Goal: Task Accomplishment & Management: Manage account settings

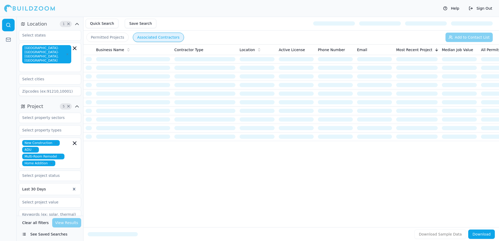
click at [133, 23] on button "Save Search" at bounding box center [141, 23] width 32 height 9
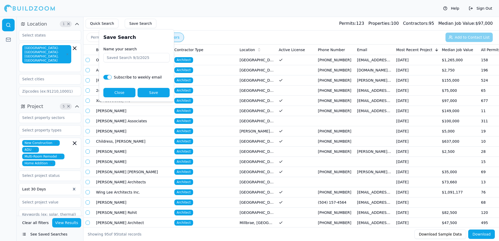
click at [169, 23] on div "Quick Search Save Search Permits: 123 Properties: 100 Contractors: 95 Median Jo…" at bounding box center [292, 24] width 416 height 14
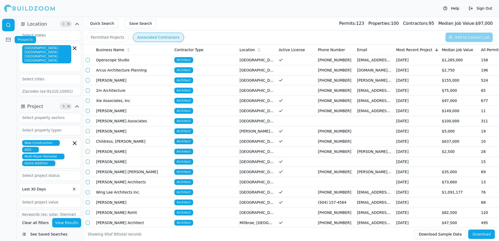
click at [9, 39] on icon at bounding box center [8, 39] width 5 height 5
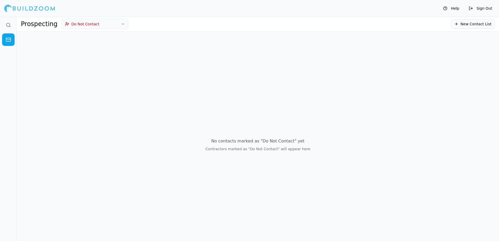
click at [479, 24] on button "New Contact List" at bounding box center [473, 23] width 44 height 9
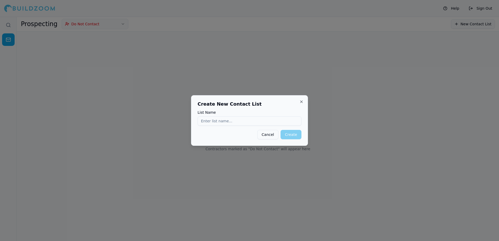
click at [268, 136] on button "Cancel" at bounding box center [268, 134] width 21 height 9
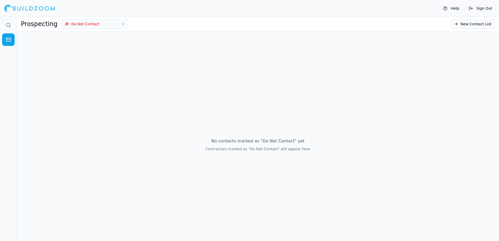
click at [85, 24] on button "Do Not Contact" at bounding box center [95, 24] width 67 height 10
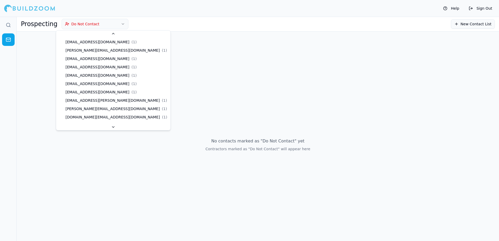
scroll to position [67, 0]
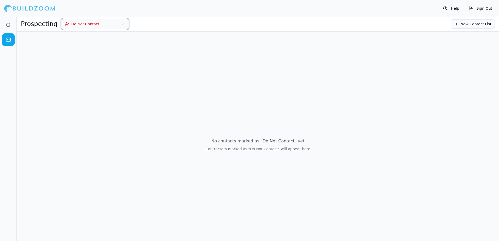
click at [121, 24] on icon "button" at bounding box center [123, 24] width 4 height 4
click at [37, 26] on h1 "Prospecting" at bounding box center [39, 24] width 37 height 8
drag, startPoint x: 37, startPoint y: 26, endPoint x: 2, endPoint y: 73, distance: 58.6
click at [2, 74] on div at bounding box center [8, 129] width 17 height 225
click at [38, 25] on h1 "Prospecting" at bounding box center [39, 24] width 37 height 8
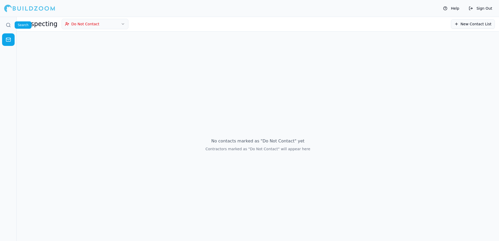
click at [9, 26] on icon at bounding box center [8, 24] width 5 height 5
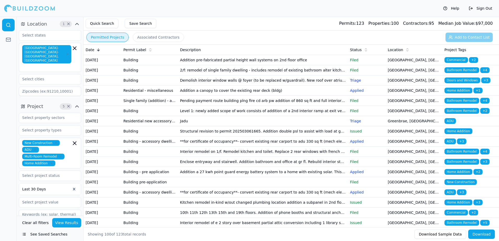
click at [113, 38] on button "Permitted Projects" at bounding box center [107, 37] width 42 height 9
click at [56, 235] on button "See Saved Searches" at bounding box center [50, 234] width 62 height 9
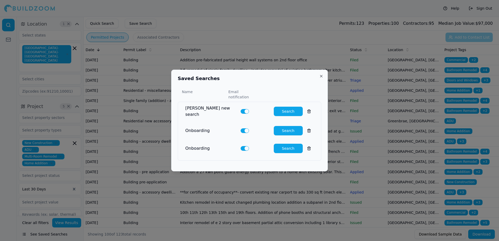
click at [286, 108] on button "Search" at bounding box center [288, 111] width 29 height 9
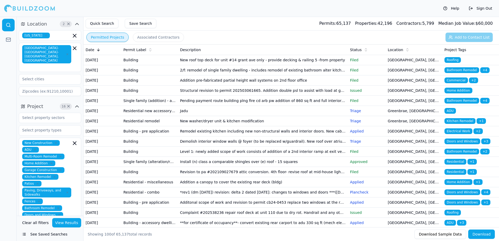
click at [42, 235] on button "See Saved Searches" at bounding box center [50, 234] width 62 height 9
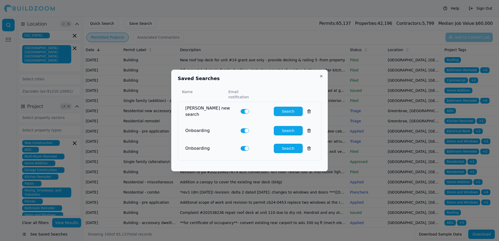
click at [306, 127] on button at bounding box center [309, 130] width 9 height 9
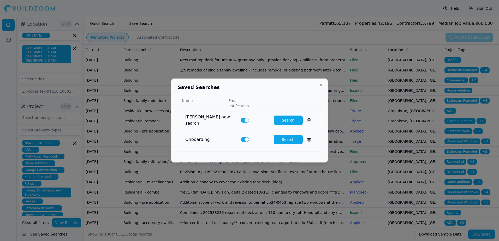
click at [305, 136] on button at bounding box center [309, 139] width 9 height 9
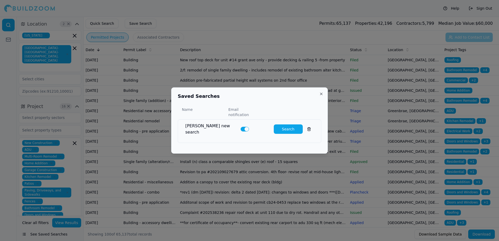
click at [10, 79] on div at bounding box center [249, 120] width 499 height 241
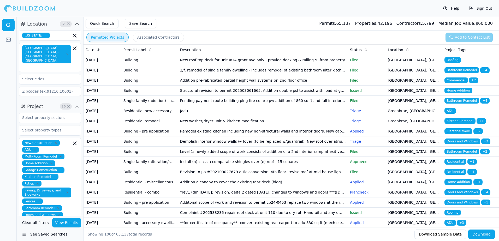
click at [400, 116] on td "Greenbrae, [GEOGRAPHIC_DATA]" at bounding box center [414, 111] width 57 height 10
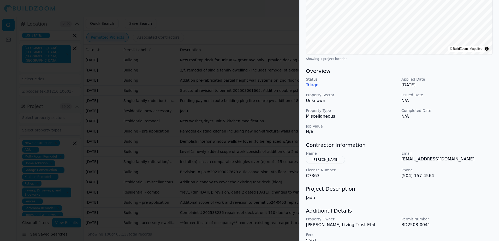
scroll to position [106, 0]
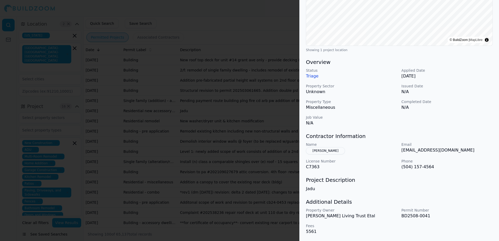
click at [265, 32] on div at bounding box center [249, 120] width 499 height 241
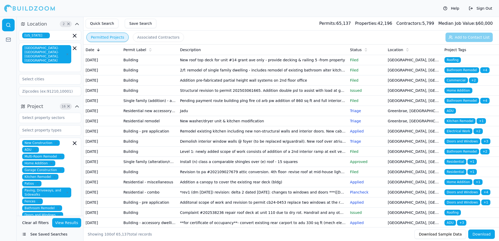
click at [149, 37] on button "Associated Contractors" at bounding box center [158, 37] width 51 height 9
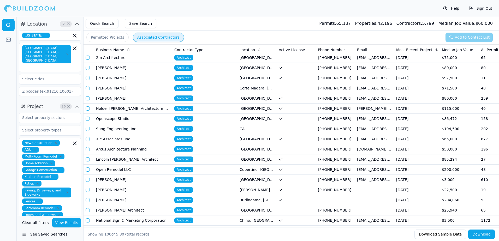
scroll to position [157, 0]
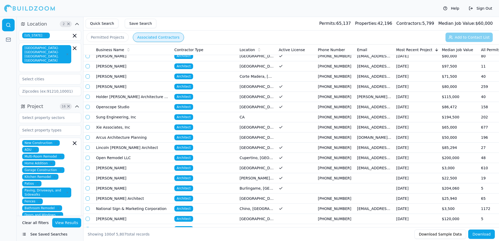
click at [484, 178] on td "19" at bounding box center [498, 178] width 39 height 10
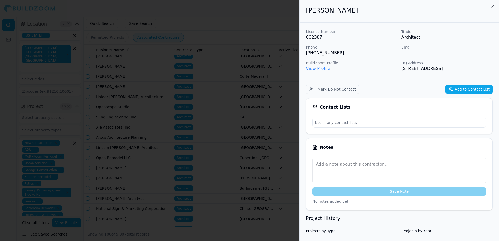
click at [322, 68] on link "View Profile" at bounding box center [318, 68] width 24 height 5
click at [249, 17] on div at bounding box center [249, 120] width 499 height 241
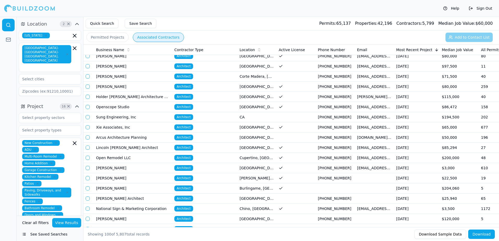
click at [108, 39] on button "Permitted Projects" at bounding box center [107, 37] width 42 height 9
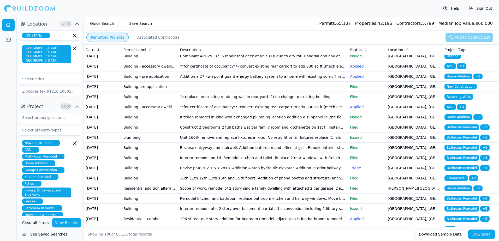
click at [77, 24] on icon "button" at bounding box center [76, 24] width 3 height 2
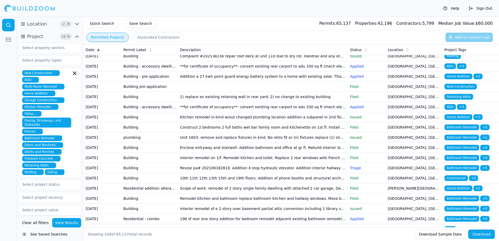
click at [40, 25] on span "Location" at bounding box center [37, 23] width 20 height 7
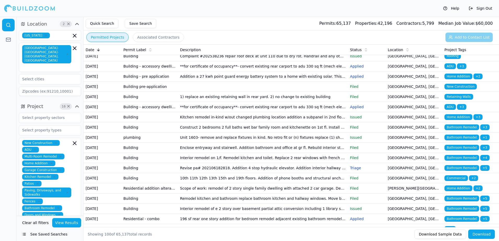
click at [106, 25] on button "Quick Search" at bounding box center [102, 23] width 33 height 9
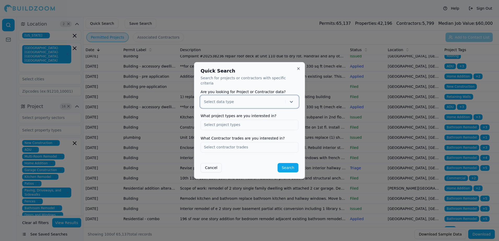
click at [230, 122] on input "text" at bounding box center [249, 124] width 97 height 9
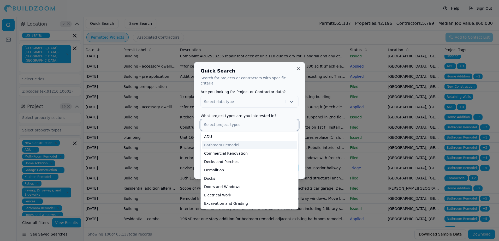
click at [228, 142] on div "Bathroom Remodel" at bounding box center [249, 145] width 95 height 8
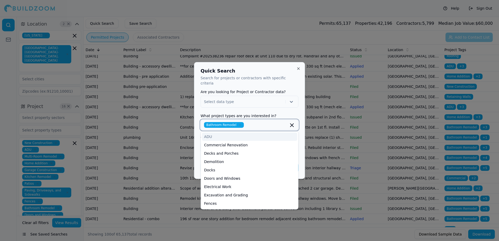
type input "k"
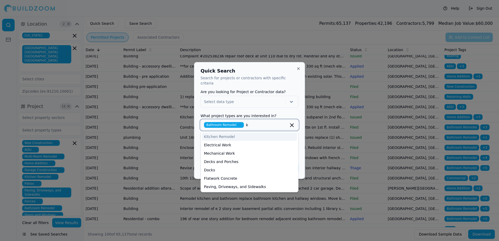
click at [238, 133] on div "Kitchen Remodel" at bounding box center [249, 137] width 95 height 8
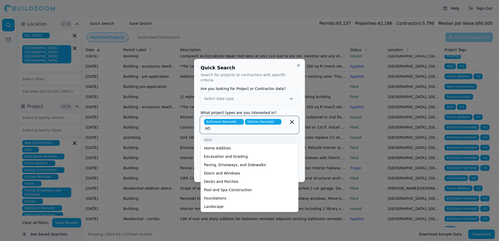
type input "ADU"
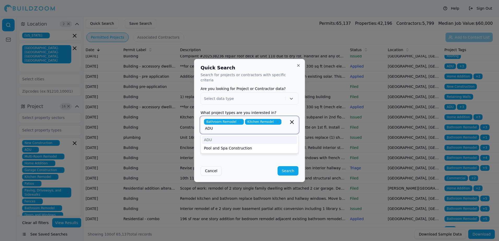
click at [254, 139] on div "ADU" at bounding box center [249, 140] width 95 height 8
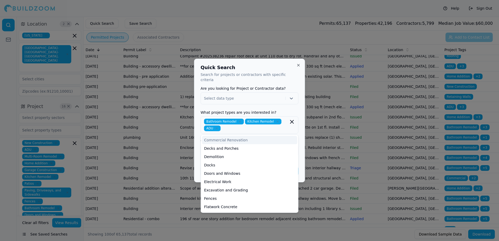
click at [277, 67] on div "Quick Search Search for projects or contractors with specific criteria Are you …" at bounding box center [249, 121] width 111 height 124
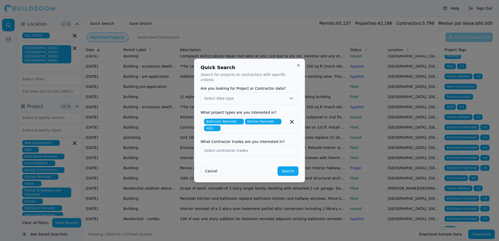
click at [288, 169] on button "Search" at bounding box center [288, 171] width 21 height 9
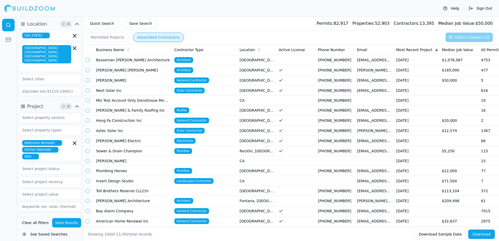
click at [154, 37] on button "Associated Contractors" at bounding box center [158, 37] width 51 height 9
click at [268, 191] on td "[GEOGRAPHIC_DATA], [GEOGRAPHIC_DATA]" at bounding box center [257, 191] width 39 height 10
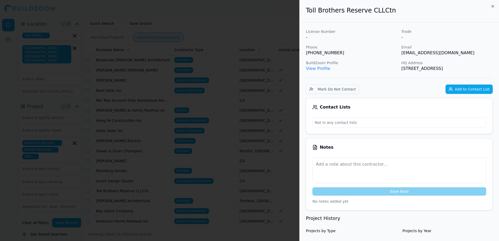
drag, startPoint x: 401, startPoint y: 53, endPoint x: 461, endPoint y: 57, distance: 59.7
click at [461, 57] on div "License Number - Trade - Phone [PHONE_NUMBER] Email [EMAIL_ADDRESS][DOMAIN_NAME…" at bounding box center [399, 50] width 187 height 43
drag, startPoint x: 461, startPoint y: 57, endPoint x: 449, endPoint y: 52, distance: 12.7
copy p "[EMAIL_ADDRESS][DOMAIN_NAME]"
click at [467, 89] on button "Add to Contact List" at bounding box center [469, 89] width 47 height 9
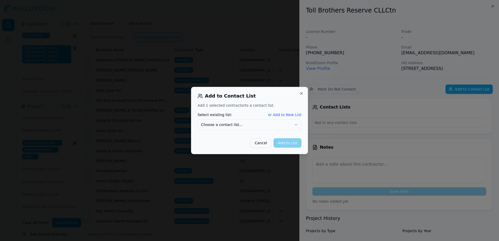
click at [280, 115] on button "or Add to New List" at bounding box center [284, 114] width 33 height 5
click at [203, 126] on input "New list name" at bounding box center [250, 124] width 104 height 9
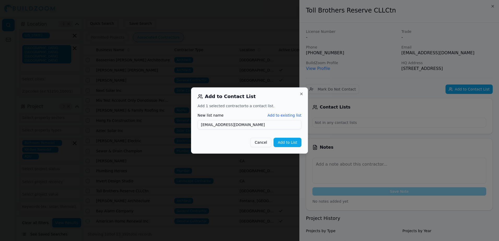
type input "[EMAIL_ADDRESS][DOMAIN_NAME]"
click at [285, 143] on button "Add to List" at bounding box center [288, 142] width 28 height 9
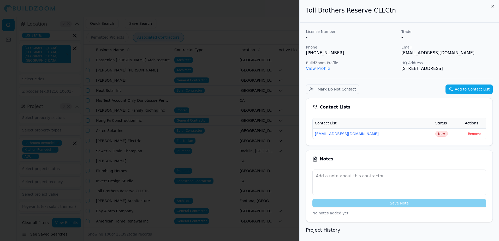
click at [322, 69] on link "View Profile" at bounding box center [318, 68] width 24 height 5
click at [265, 13] on div at bounding box center [249, 120] width 499 height 241
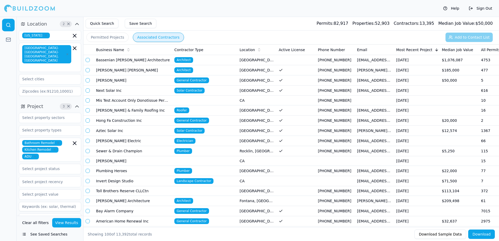
click at [135, 24] on button "Save Search" at bounding box center [141, 23] width 32 height 9
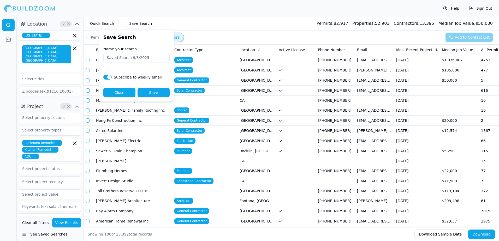
click at [115, 92] on button "Close" at bounding box center [119, 92] width 32 height 9
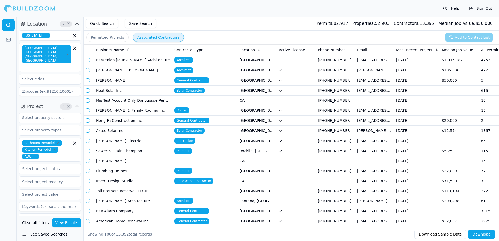
click at [103, 24] on button "Quick Search" at bounding box center [102, 23] width 33 height 9
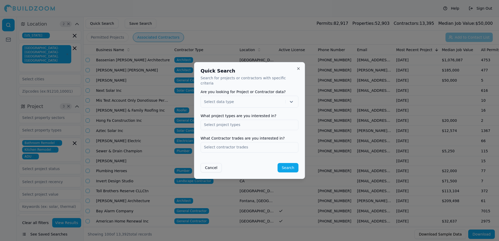
click at [261, 14] on div at bounding box center [249, 120] width 499 height 241
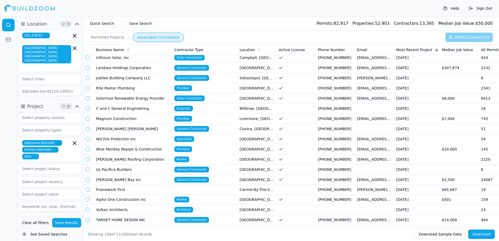
scroll to position [418, 0]
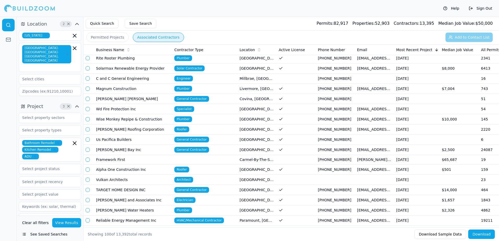
click at [253, 129] on td "[GEOGRAPHIC_DATA], [GEOGRAPHIC_DATA]" at bounding box center [257, 130] width 39 height 10
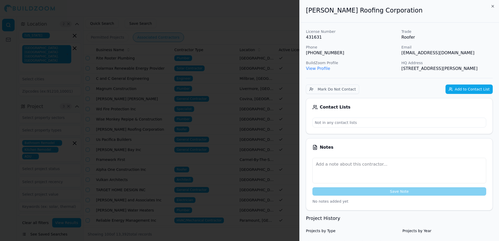
click at [175, 17] on div at bounding box center [249, 120] width 499 height 241
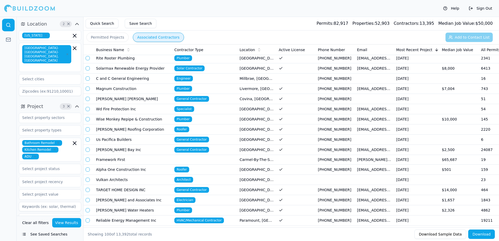
click at [110, 36] on button "Permitted Projects" at bounding box center [107, 37] width 42 height 9
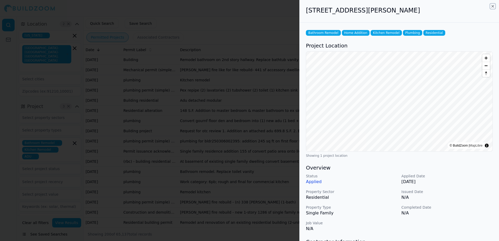
click at [493, 6] on icon "button" at bounding box center [493, 6] width 4 height 4
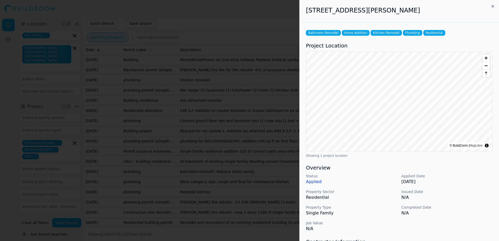
drag, startPoint x: 307, startPoint y: 11, endPoint x: 407, endPoint y: 12, distance: 100.3
click at [407, 12] on h2 "[STREET_ADDRESS][PERSON_NAME]" at bounding box center [399, 10] width 187 height 8
click at [438, 11] on h2 "[STREET_ADDRESS][PERSON_NAME]" at bounding box center [399, 10] width 187 height 8
copy h2 "[STREET_ADDRESS][PERSON_NAME]"
